Goal: Check status: Check status

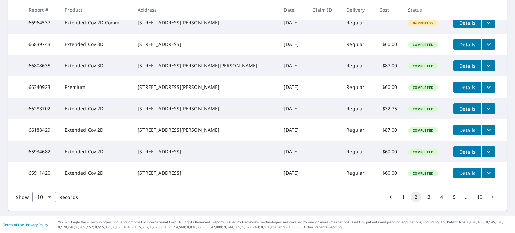
scroll to position [206, 0]
click at [399, 196] on button "1" at bounding box center [403, 197] width 11 height 11
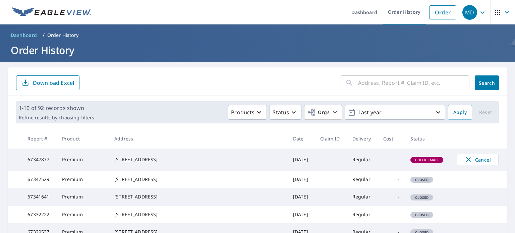
click at [411, 159] on span "Check Email" at bounding box center [427, 160] width 32 height 5
click at [45, 161] on td "67347877" at bounding box center [39, 159] width 35 height 22
click at [411, 162] on span "Check Email" at bounding box center [427, 160] width 32 height 5
click at [411, 159] on span "Check Email" at bounding box center [427, 160] width 32 height 5
click at [37, 162] on td "67347877" at bounding box center [39, 159] width 35 height 22
